Goal: Communication & Community: Connect with others

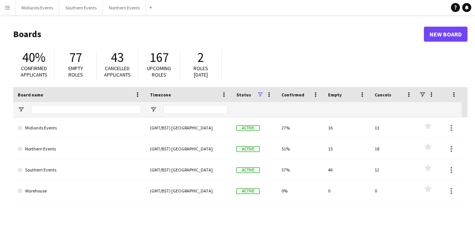
click at [113, 17] on main "Boards New Board 40% Confirmed applicants 77 Empty roles 43 Cancelled applicant…" at bounding box center [237, 150] width 475 height 271
click at [114, 11] on button "Northern Events Close" at bounding box center [124, 7] width 43 height 15
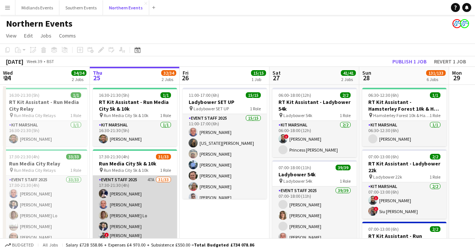
scroll to position [0, 184]
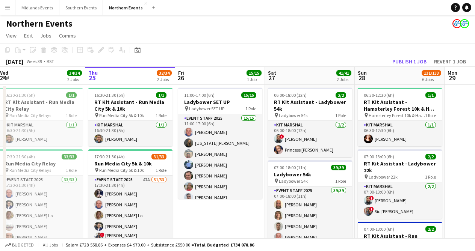
click at [7, 9] on app-icon "Menu" at bounding box center [8, 8] width 6 height 6
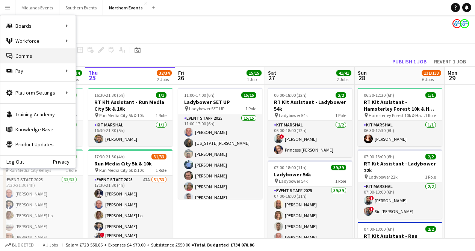
click at [19, 53] on link "Comms Comms" at bounding box center [37, 55] width 75 height 15
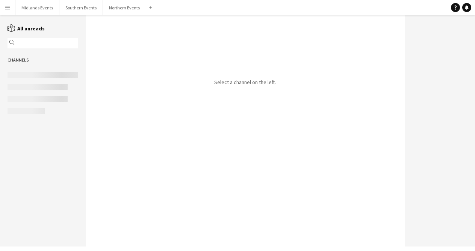
click at [59, 44] on input "text" at bounding box center [47, 43] width 60 height 7
type input "*********"
